Goal: Navigation & Orientation: Find specific page/section

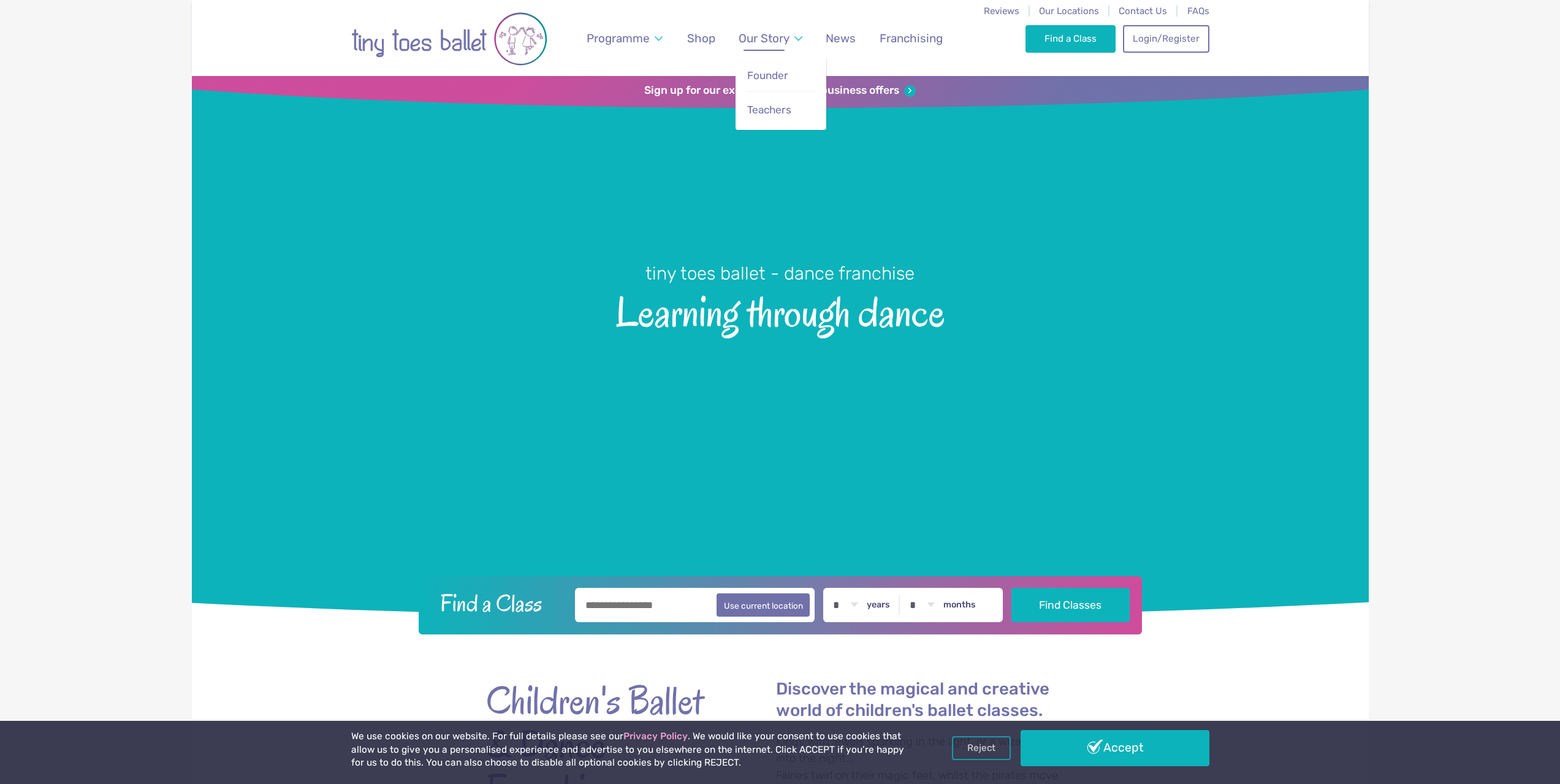
click at [794, 36] on link "Our Story" at bounding box center [770, 37] width 75 height 28
click at [773, 78] on span "Founder" at bounding box center [768, 75] width 41 height 13
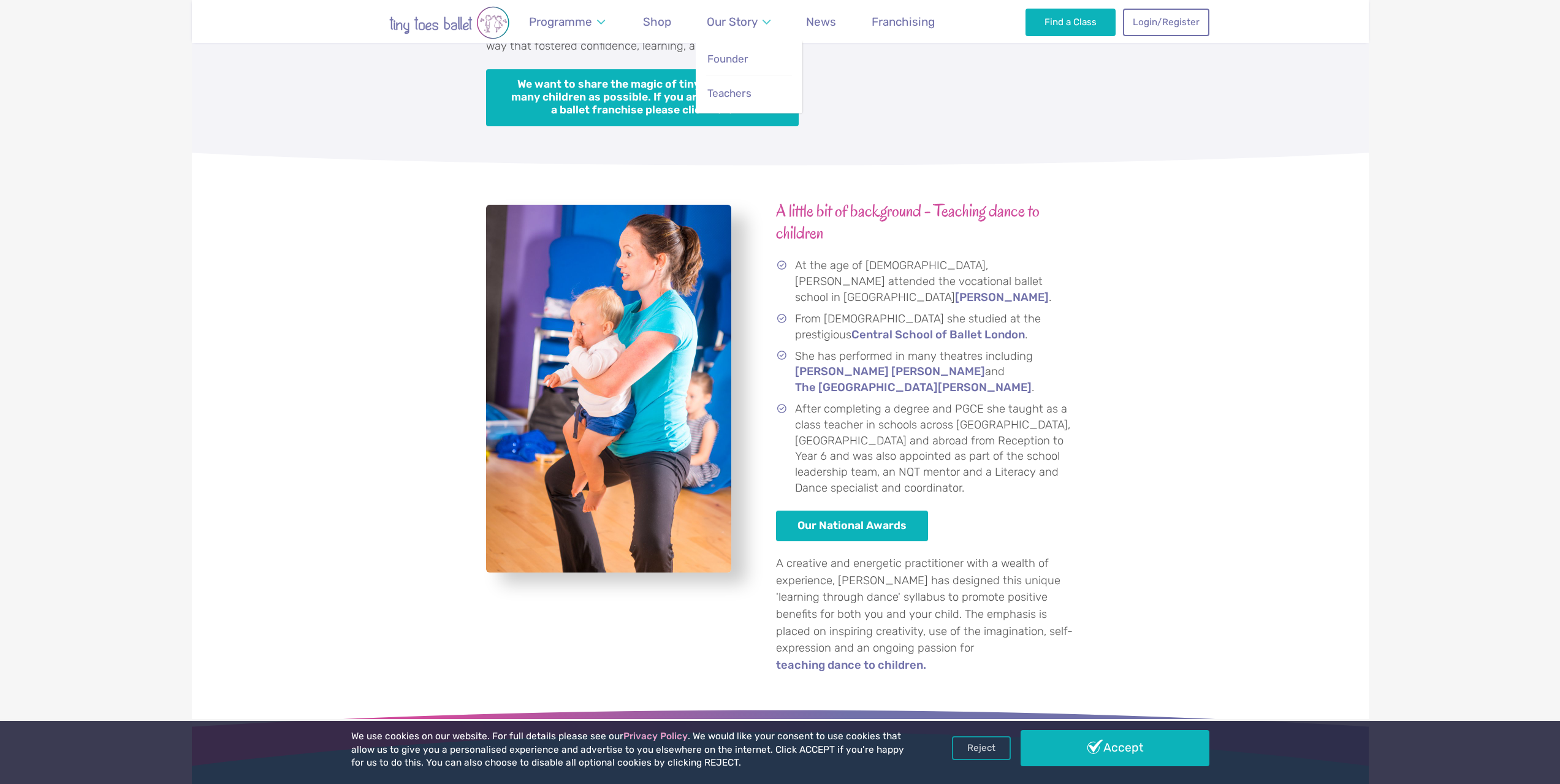
scroll to position [1654, 0]
